Goal: Task Accomplishment & Management: Manage account settings

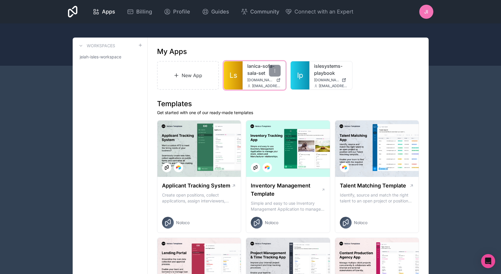
click at [241, 70] on link "Ls" at bounding box center [233, 75] width 19 height 28
click at [250, 66] on link "lanica-sofa-sala-set" at bounding box center [263, 69] width 33 height 14
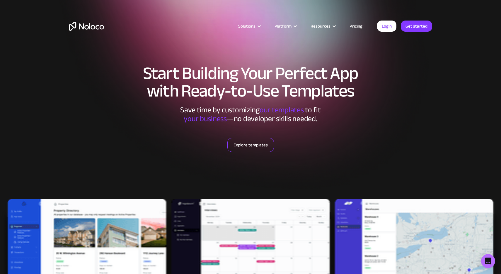
click at [247, 143] on link "Explore templates" at bounding box center [250, 145] width 47 height 14
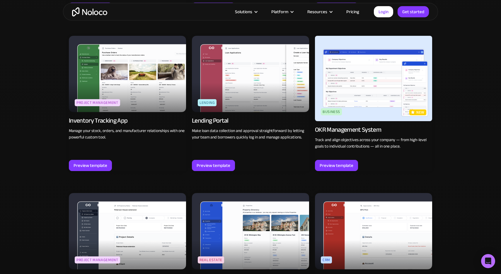
scroll to position [892, 0]
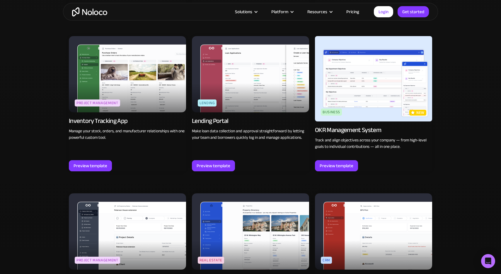
click at [105, 120] on div "Inventory Tracking App" at bounding box center [98, 121] width 59 height 8
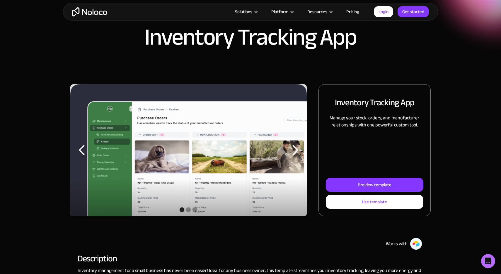
scroll to position [21, 0]
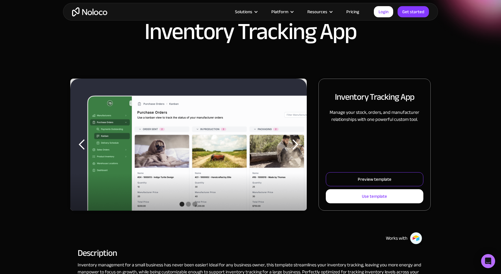
click at [336, 176] on link "Preview template" at bounding box center [375, 179] width 98 height 14
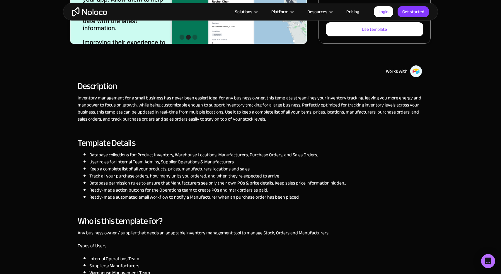
scroll to position [139, 0]
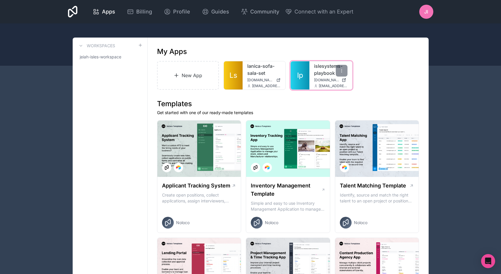
click at [313, 71] on div "islesystems-playbook islesystems-playbook.noloco.co jeiah@islesystems.solutions" at bounding box center [330, 75] width 43 height 28
click at [321, 68] on link "islesystems-playbook" at bounding box center [330, 69] width 33 height 14
click at [148, 18] on div "Apps Billing Profile Guides Community Connect with an Expert" at bounding box center [220, 12] width 267 height 14
click at [145, 13] on span "Billing" at bounding box center [144, 12] width 16 height 8
